Goal: Navigation & Orientation: Find specific page/section

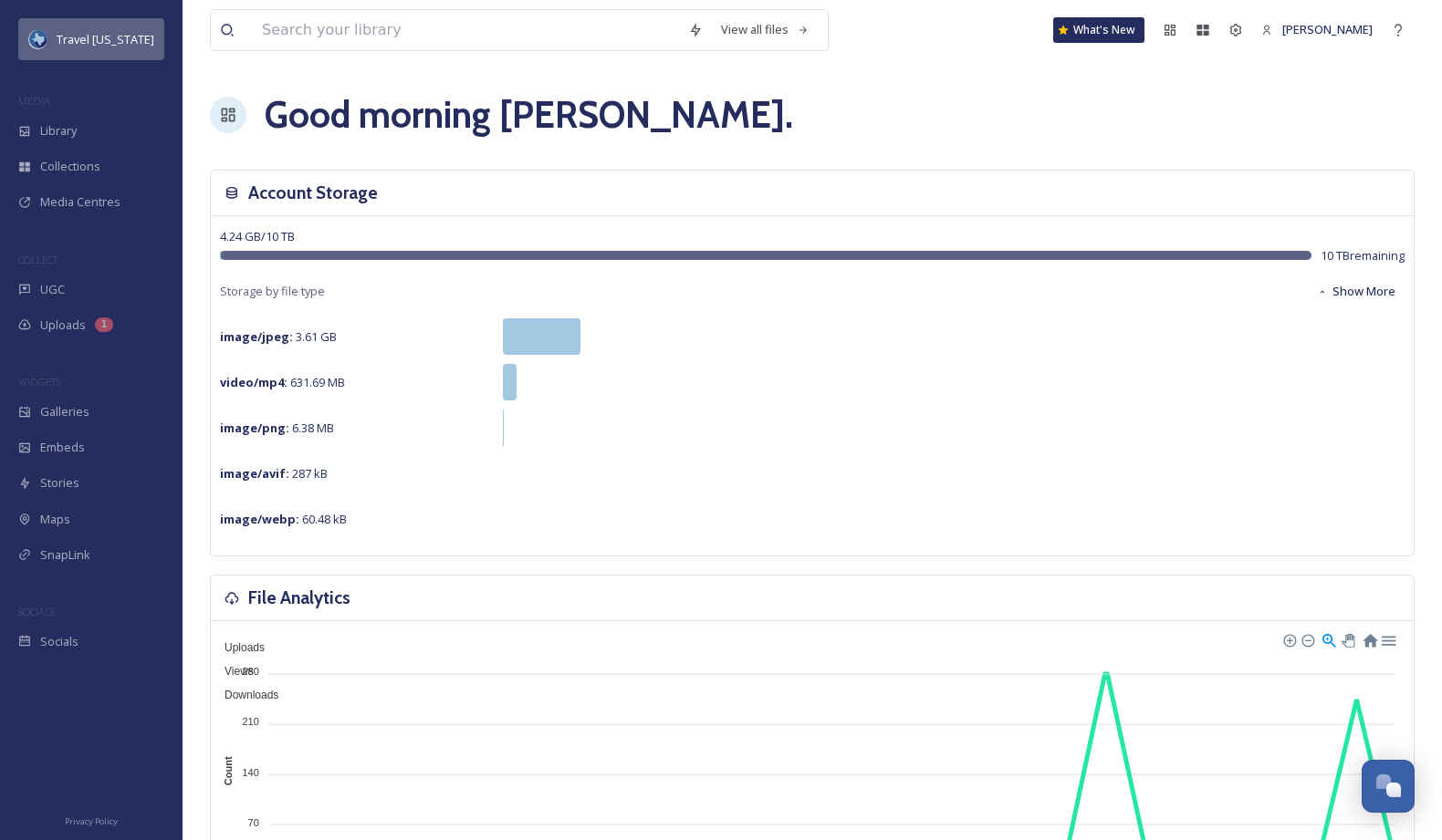
click at [117, 47] on span "Travel [US_STATE]" at bounding box center [105, 38] width 98 height 16
click at [99, 47] on span "Travel [US_STATE]" at bounding box center [105, 38] width 98 height 16
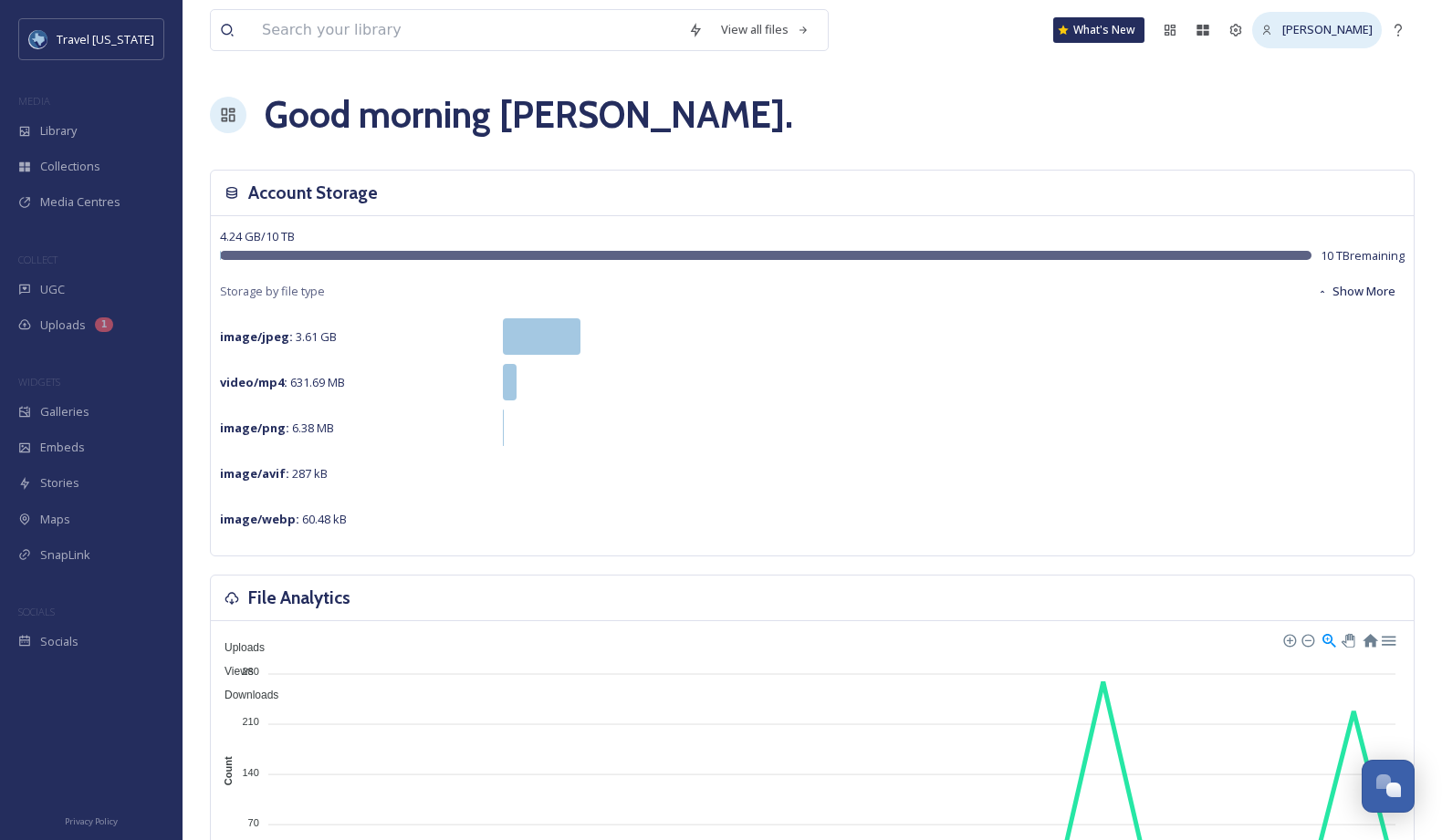
click at [1310, 36] on span "[PERSON_NAME]" at bounding box center [1327, 28] width 90 height 16
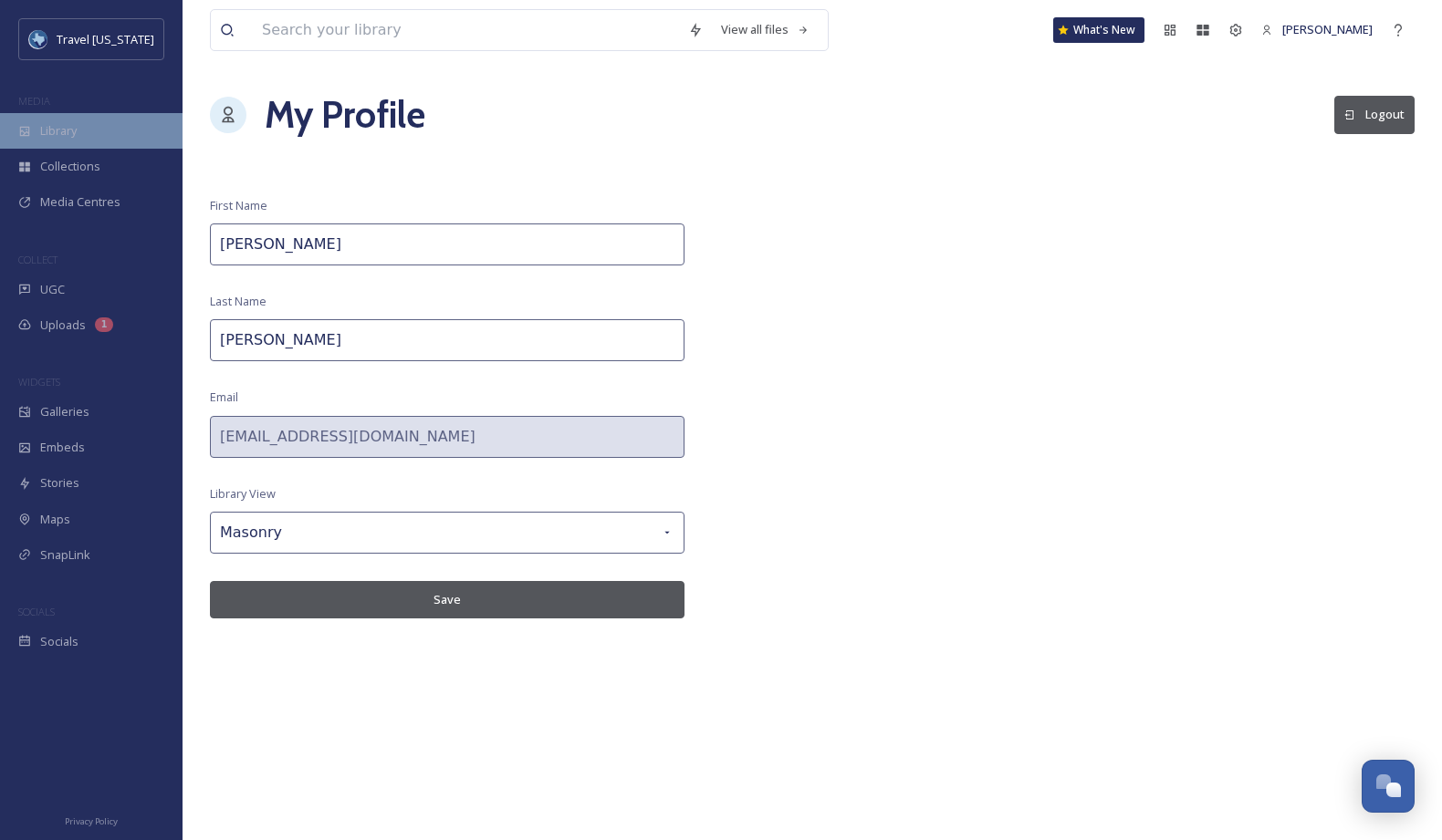
click at [96, 121] on div "Library" at bounding box center [91, 131] width 182 height 36
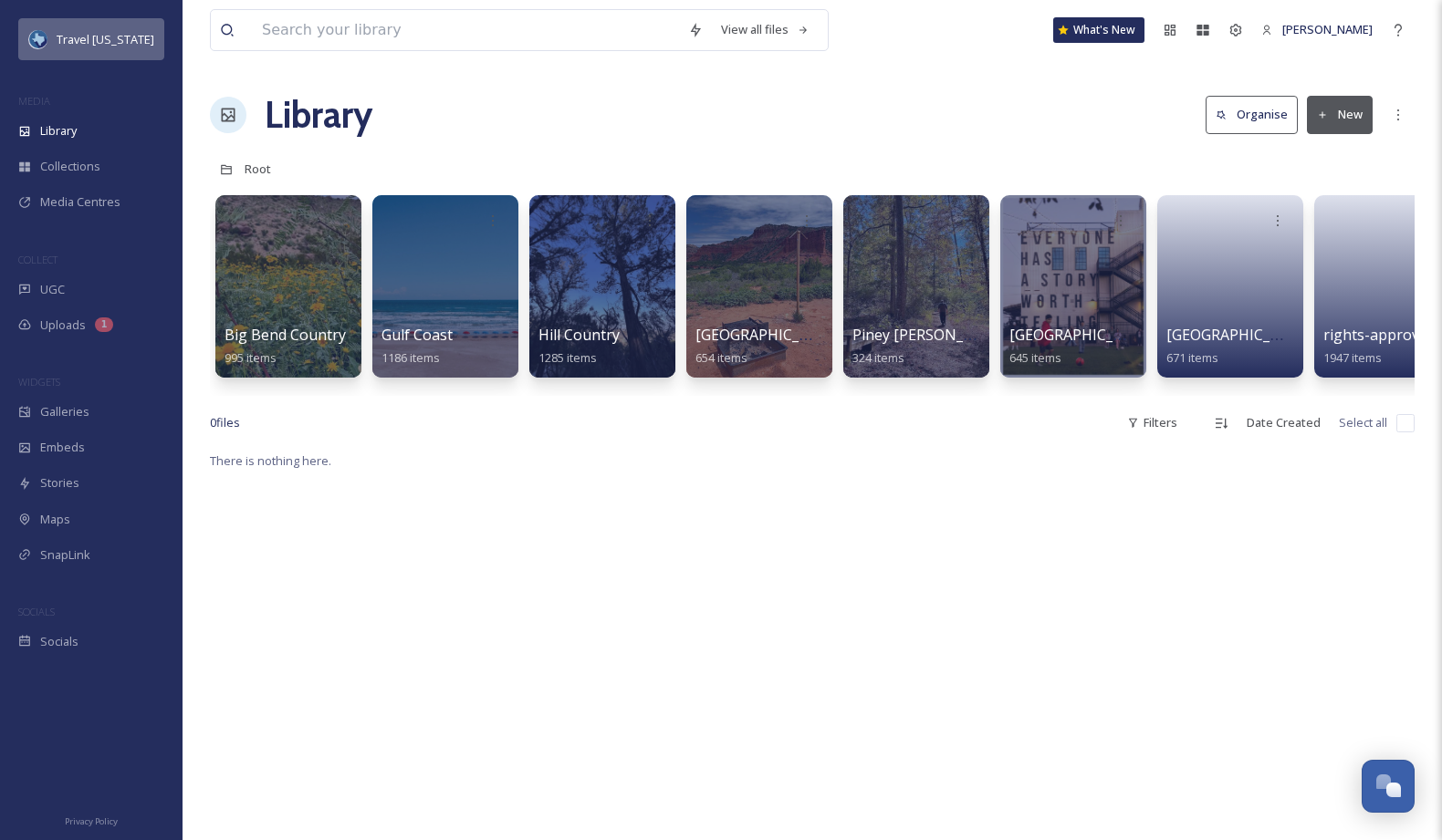
click at [96, 28] on div "Travel [US_STATE]" at bounding box center [105, 38] width 98 height 22
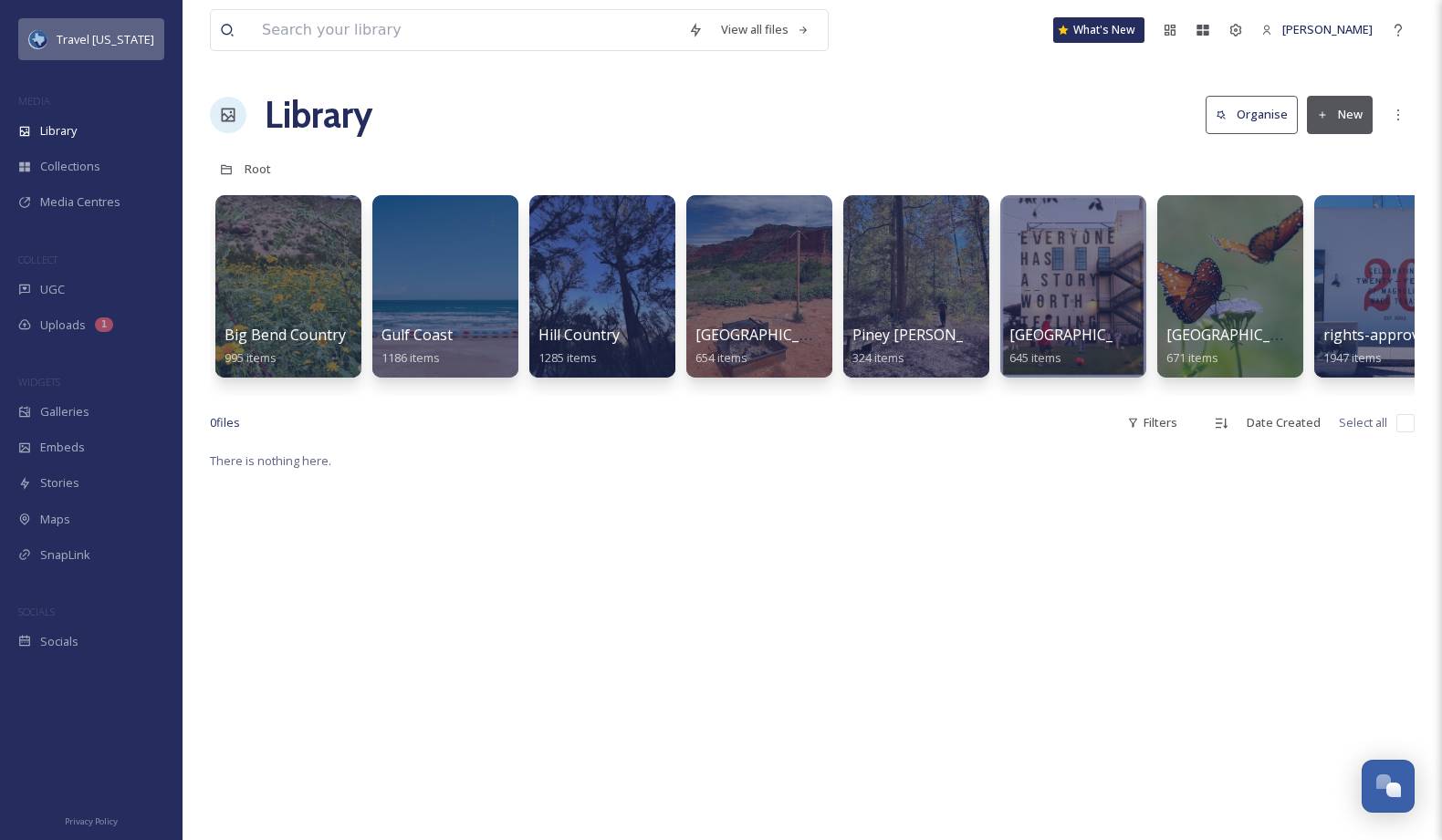
click at [88, 45] on span "Travel [US_STATE]" at bounding box center [105, 38] width 98 height 16
click at [71, 326] on span "Uploads" at bounding box center [63, 325] width 46 height 17
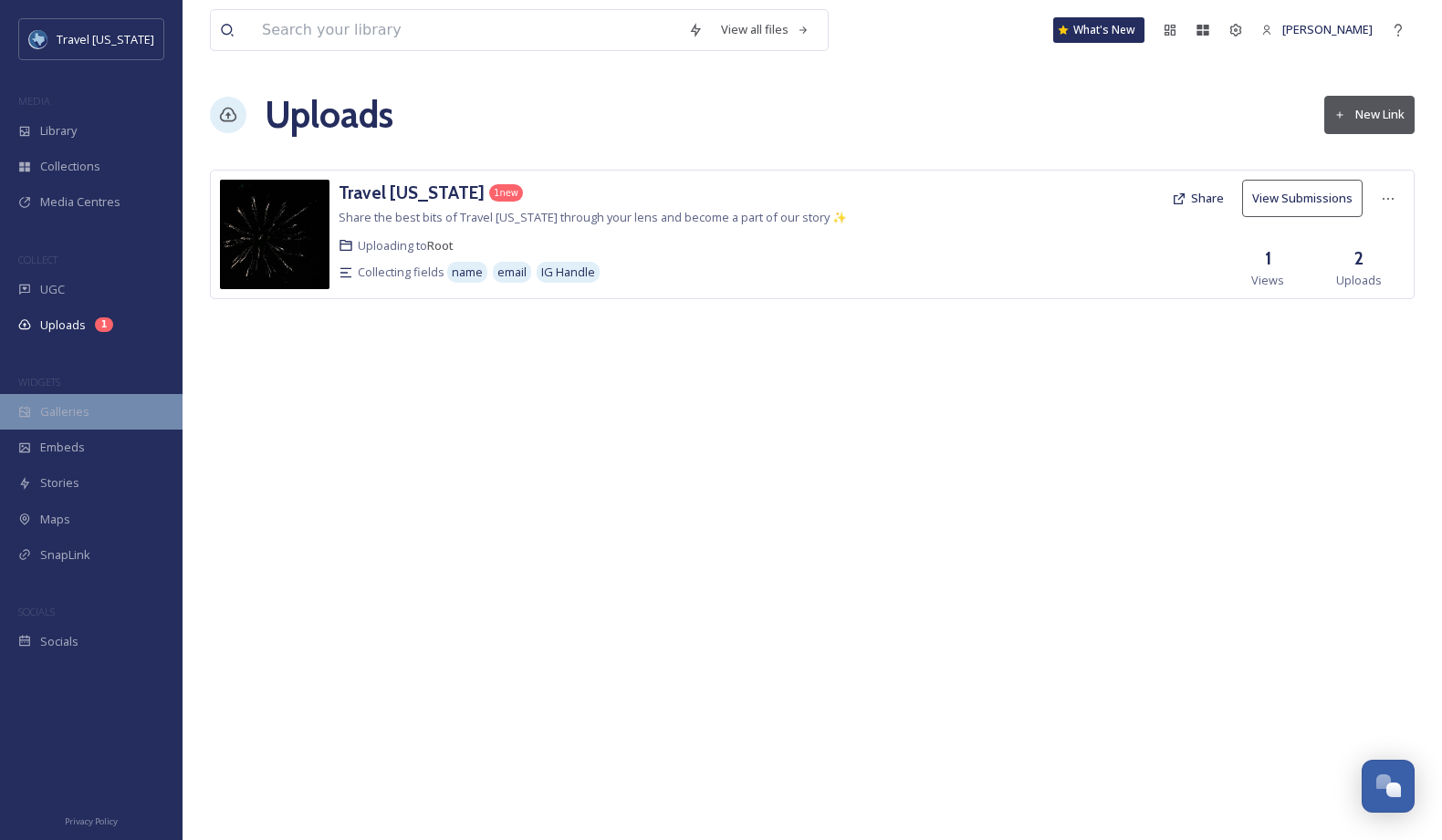
click at [83, 404] on span "Galleries" at bounding box center [65, 412] width 49 height 17
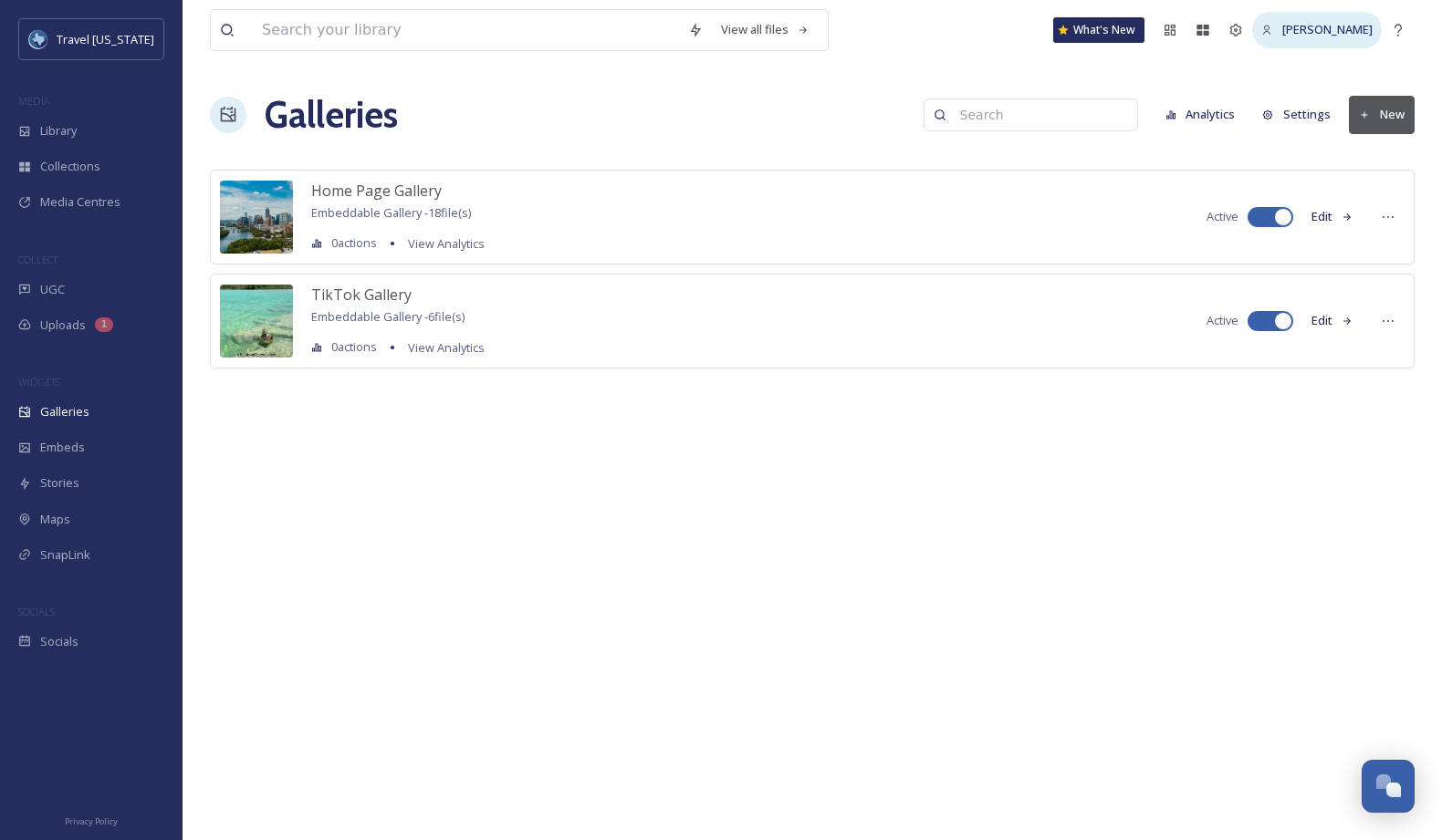
click at [1351, 29] on span "[PERSON_NAME]" at bounding box center [1327, 28] width 90 height 16
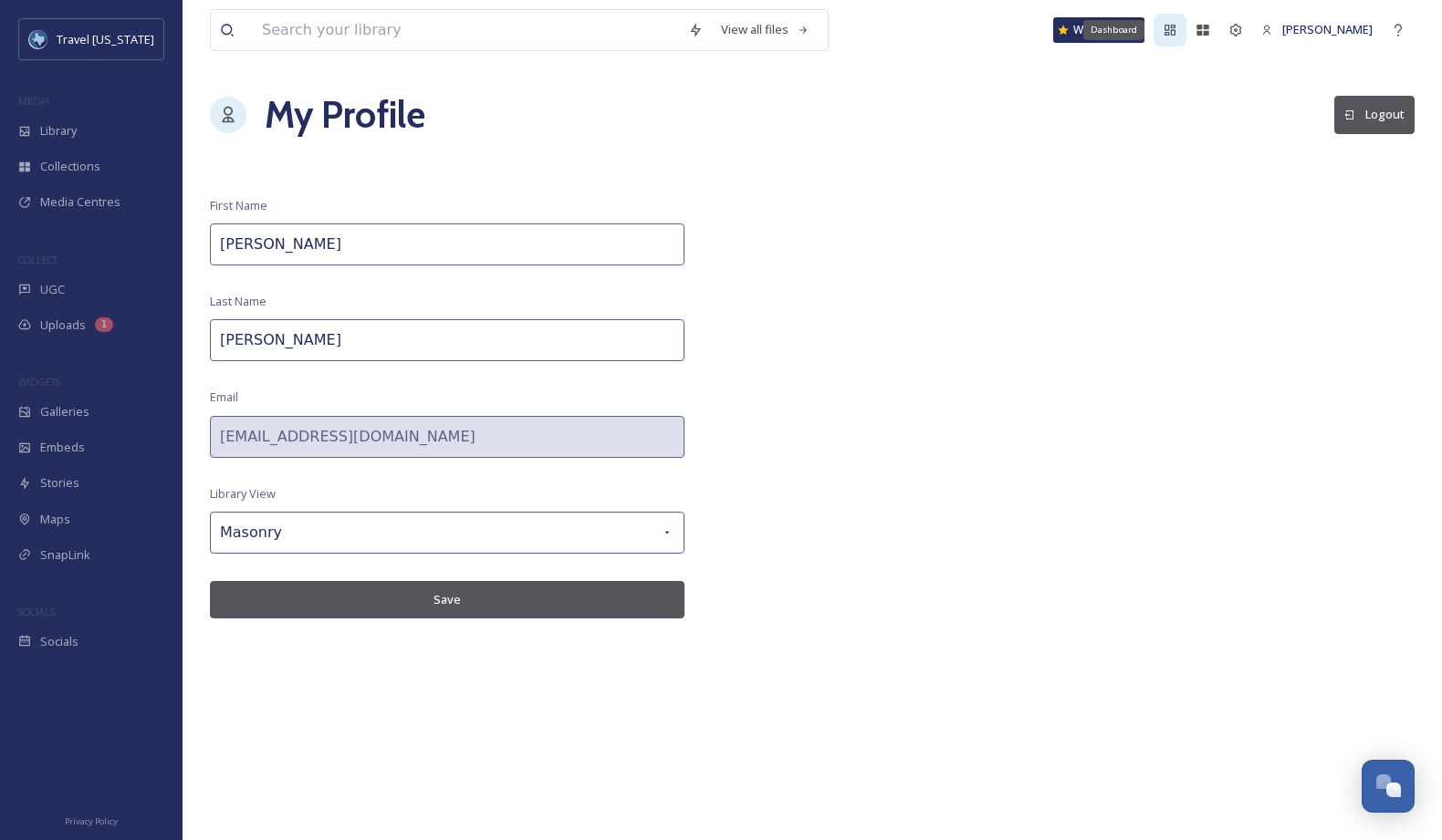
click at [1175, 32] on icon at bounding box center [1171, 30] width 11 height 11
